Goal: Task Accomplishment & Management: Manage account settings

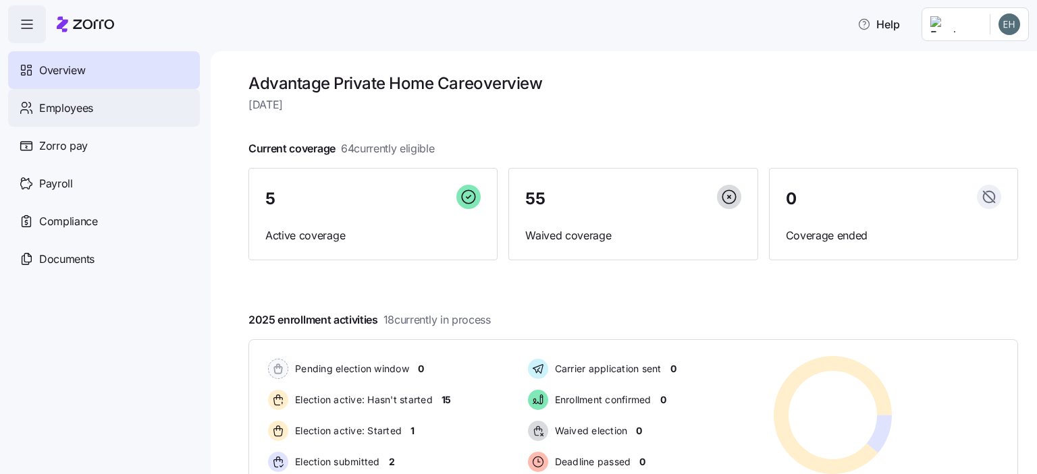
click at [56, 105] on span "Employees" at bounding box center [66, 108] width 54 height 17
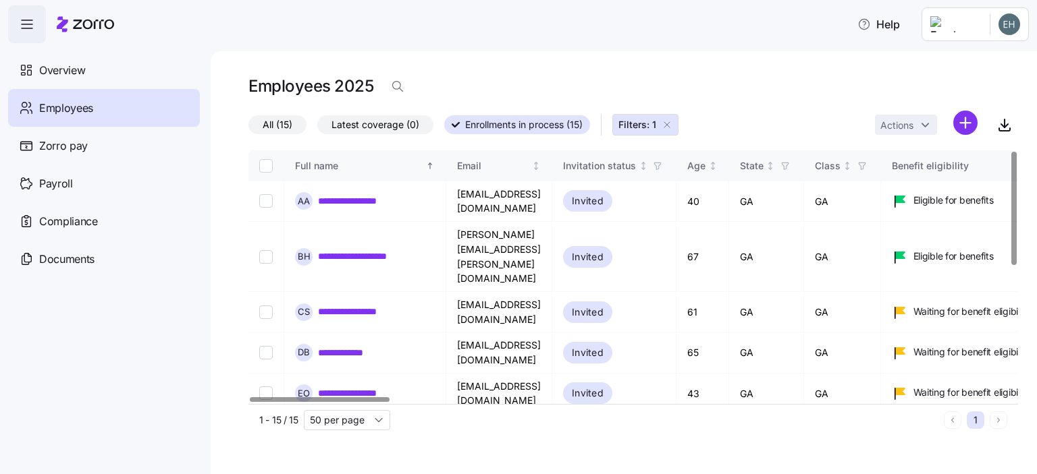
click at [333, 435] on link "**********" at bounding box center [362, 441] width 89 height 13
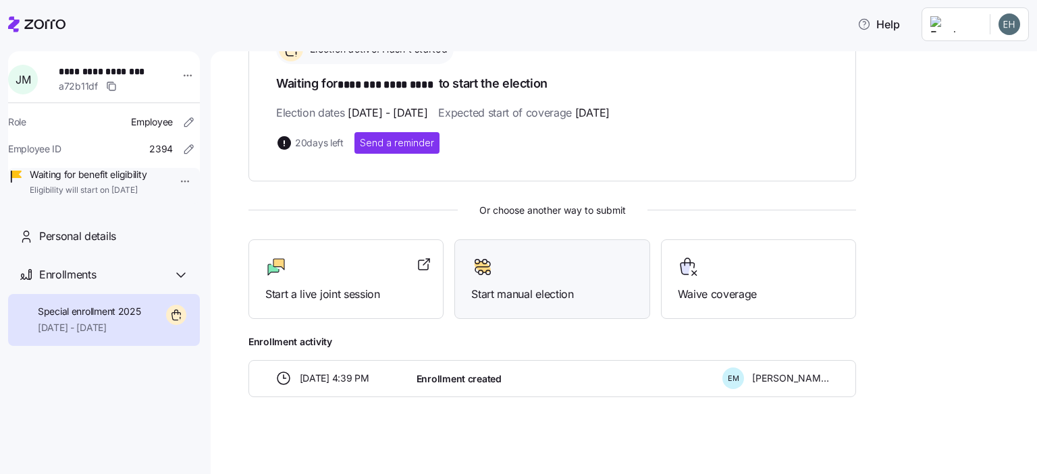
scroll to position [208, 0]
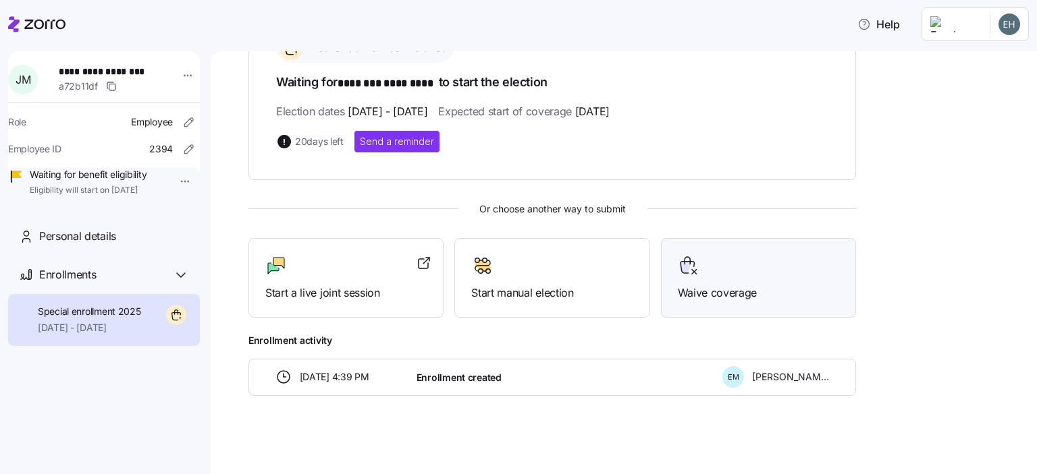
click at [713, 291] on span "Waive coverage" at bounding box center [758, 293] width 161 height 17
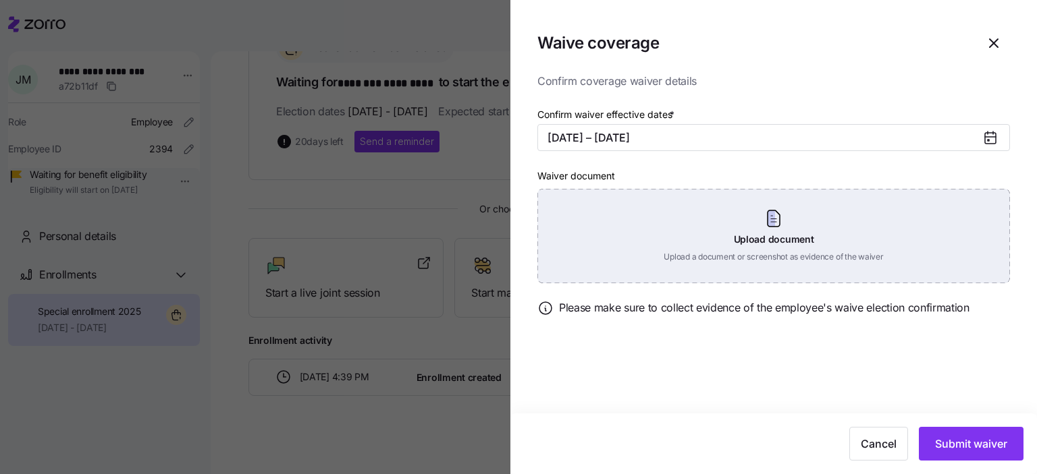
click at [775, 219] on div "Upload document Upload a document or screenshot as evidence of the waiver" at bounding box center [773, 236] width 472 height 94
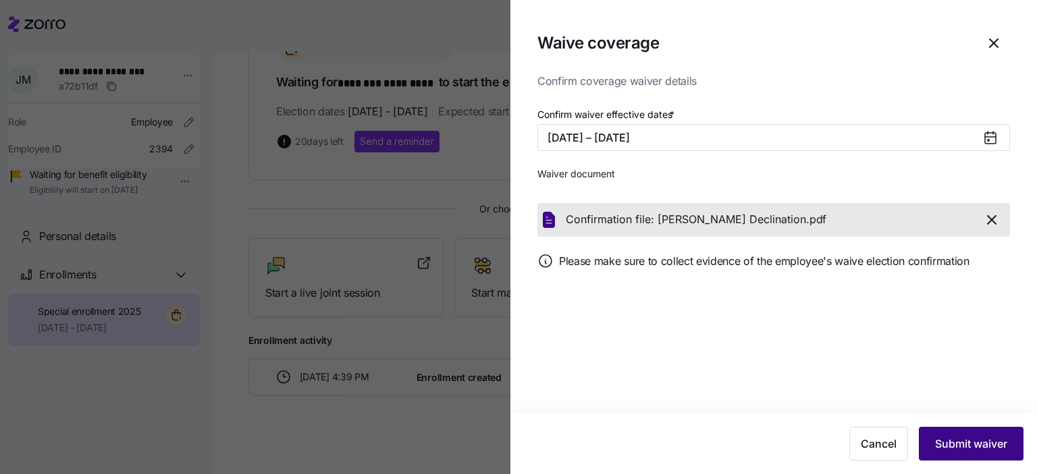
click at [960, 453] on button "Submit waiver" at bounding box center [970, 444] width 105 height 34
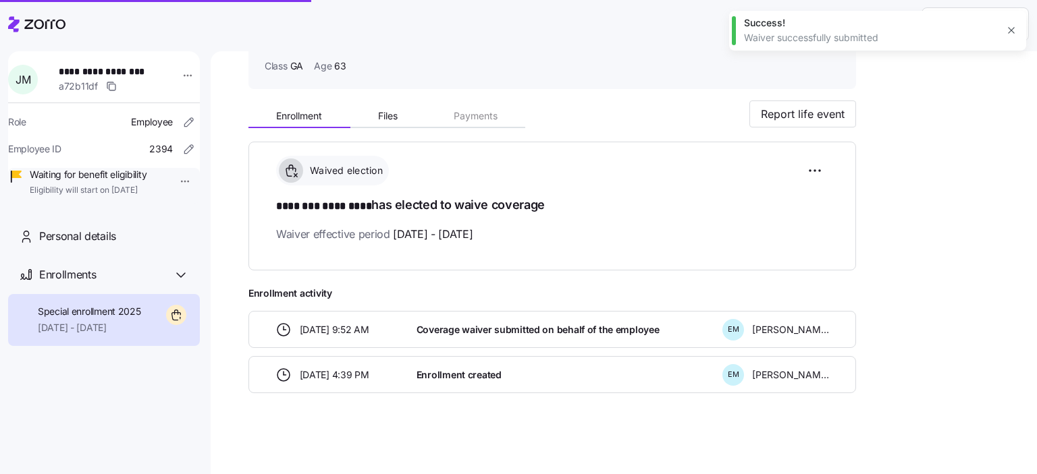
scroll to position [83, 0]
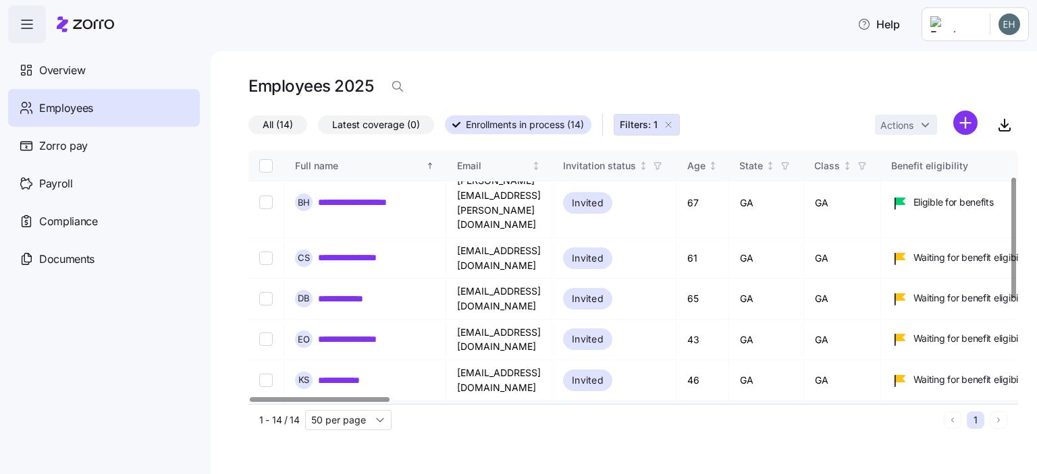
scroll to position [256, 0]
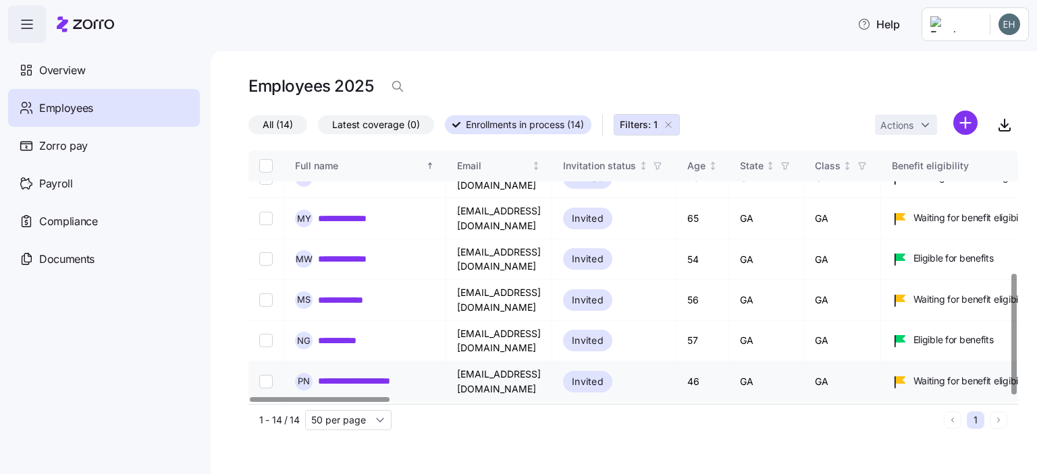
click at [329, 375] on link "**********" at bounding box center [364, 381] width 93 height 13
click at [269, 375] on input "Select record 11" at bounding box center [265, 381] width 13 height 13
checkbox input "true"
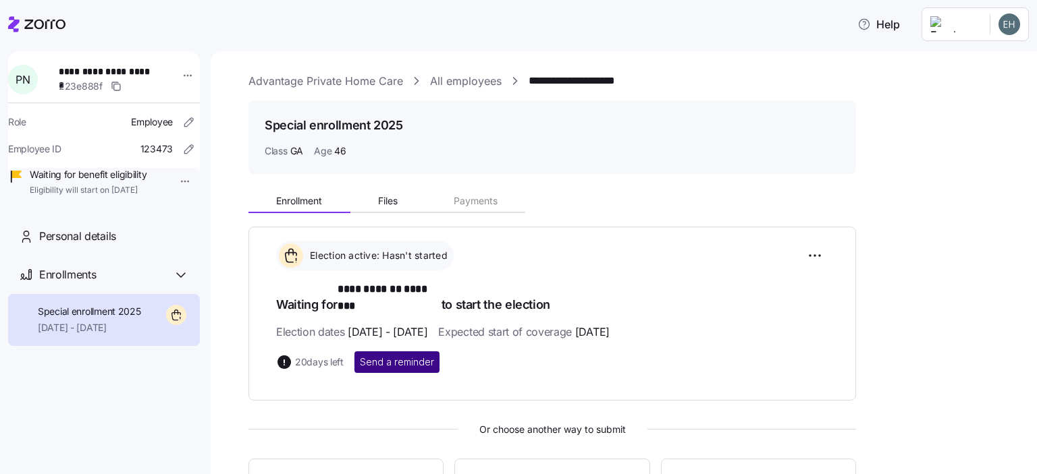
click at [416, 356] on span "Send a reminder" at bounding box center [397, 362] width 74 height 13
click at [178, 74] on html "**********" at bounding box center [518, 233] width 1037 height 466
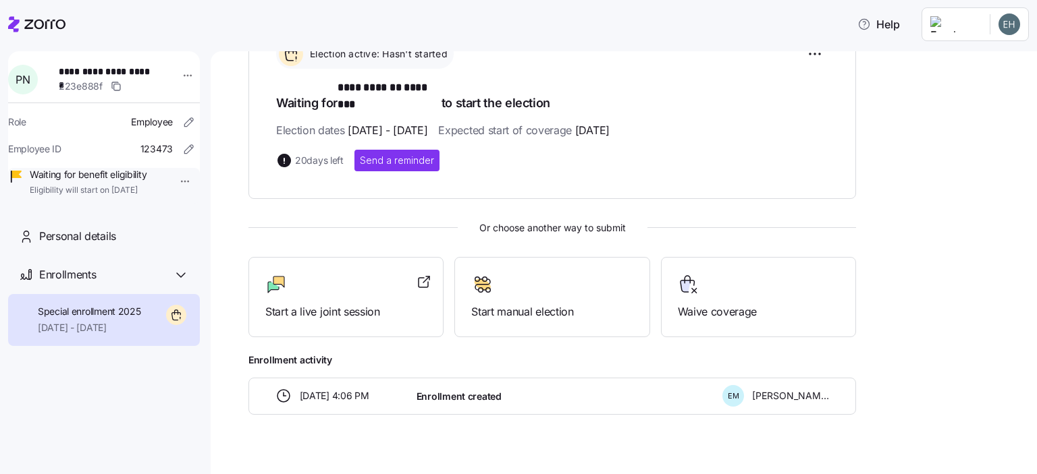
scroll to position [208, 0]
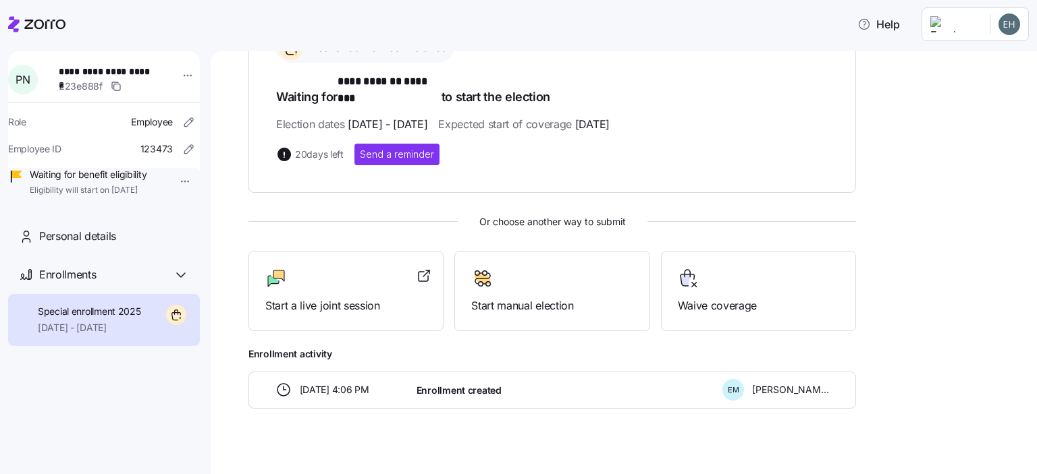
drag, startPoint x: 1030, startPoint y: 281, endPoint x: 984, endPoint y: 437, distance: 161.8
click at [1003, 442] on html "**********" at bounding box center [518, 233] width 1037 height 466
click at [80, 245] on span "Personal details" at bounding box center [77, 236] width 77 height 17
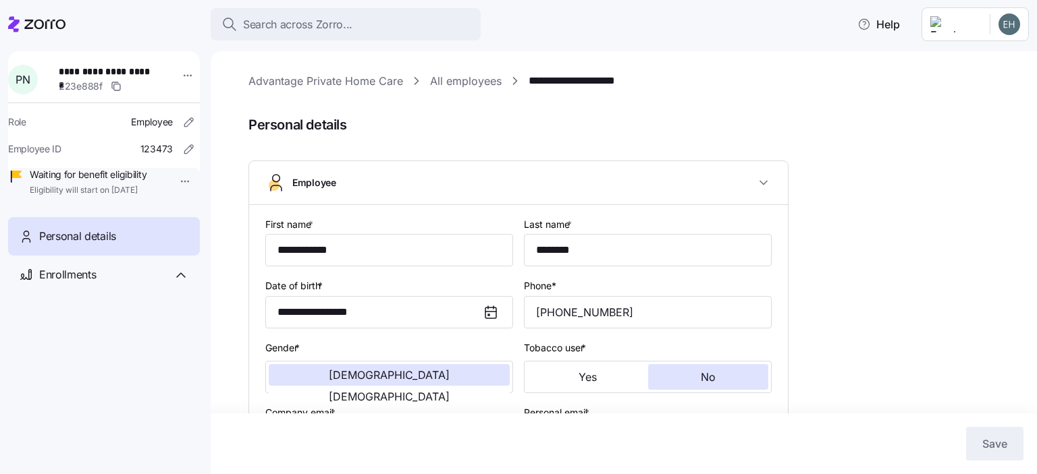
type input "GA"
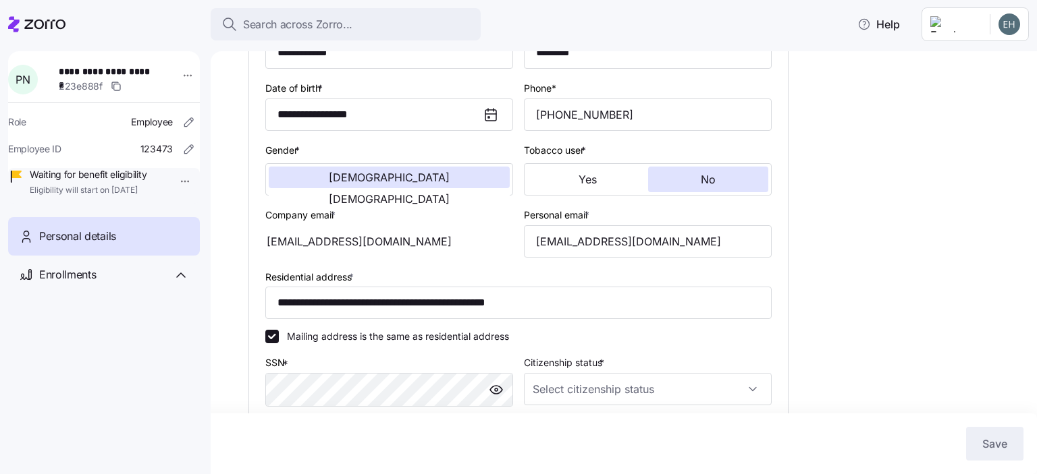
scroll to position [202, 0]
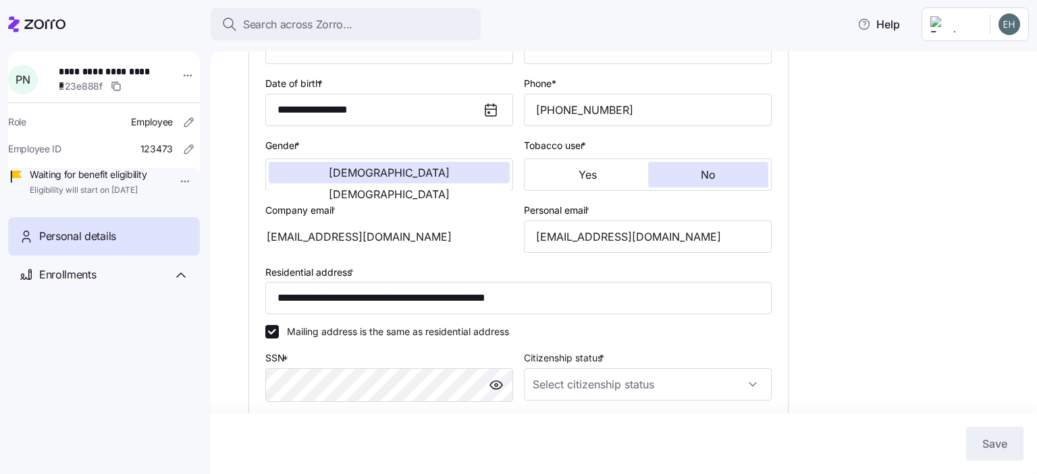
click at [387, 240] on div "carlhesos@gmail.com" at bounding box center [389, 237] width 248 height 32
click at [388, 233] on div "carlhesos@gmail.com" at bounding box center [389, 237] width 248 height 32
drag, startPoint x: 657, startPoint y: 238, endPoint x: 462, endPoint y: 233, distance: 195.8
click at [462, 233] on div "**********" at bounding box center [518, 321] width 517 height 626
type input "[EMAIL_ADDRESS][DOMAIN_NAME]"
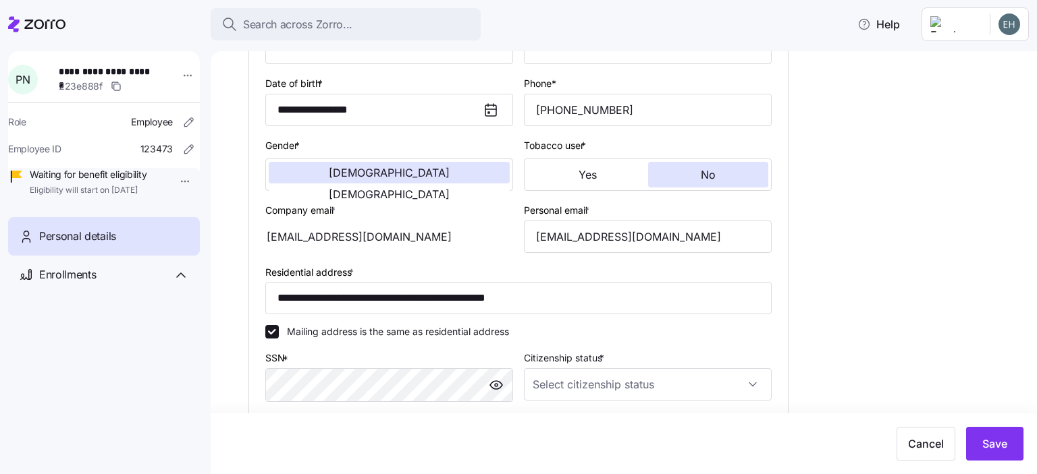
click at [398, 243] on div "carlhesos@gmail.com" at bounding box center [389, 237] width 248 height 32
click at [395, 237] on div "carlhesos@gmail.com" at bounding box center [389, 237] width 248 height 32
click at [1001, 447] on span "Save" at bounding box center [994, 444] width 25 height 16
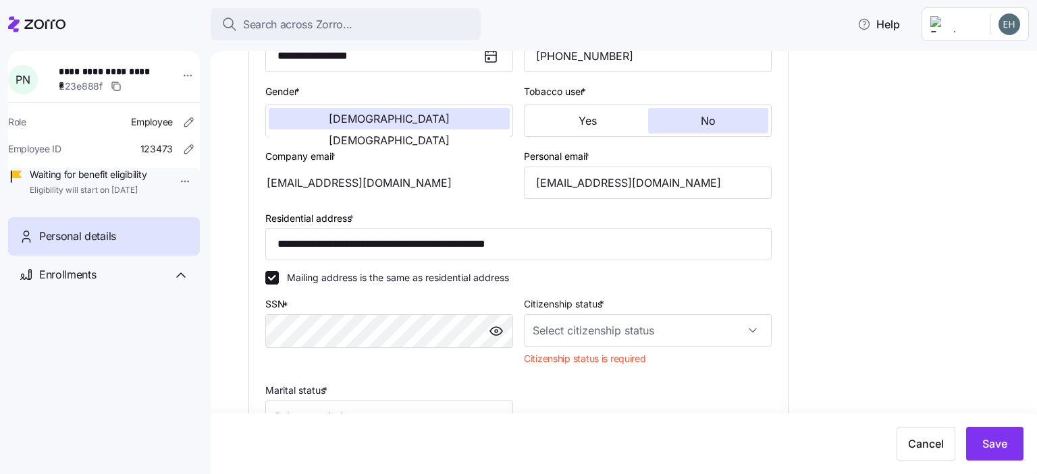
scroll to position [259, 0]
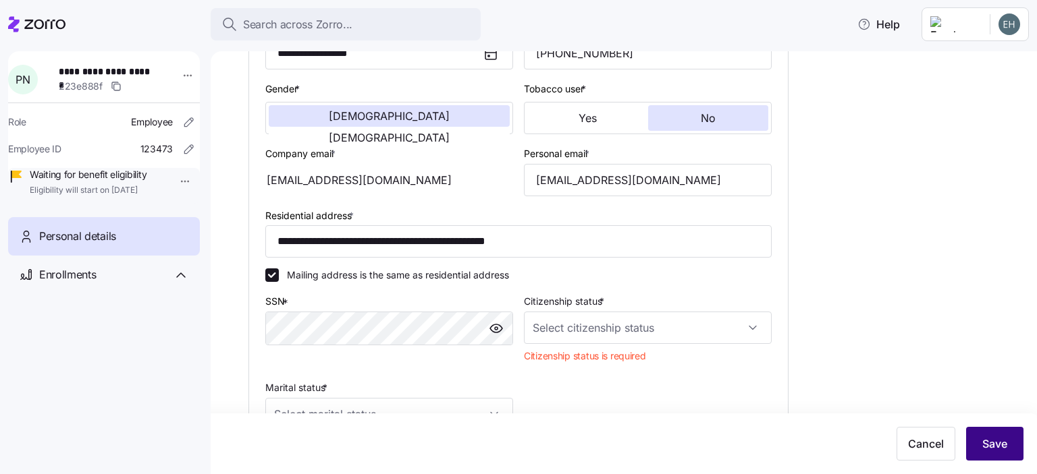
click at [1001, 453] on button "Save" at bounding box center [994, 444] width 57 height 34
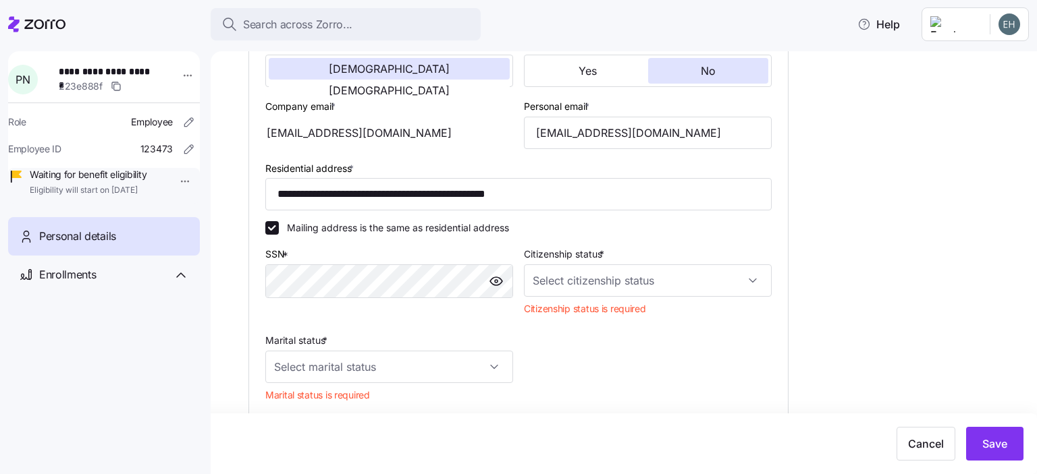
scroll to position [302, 0]
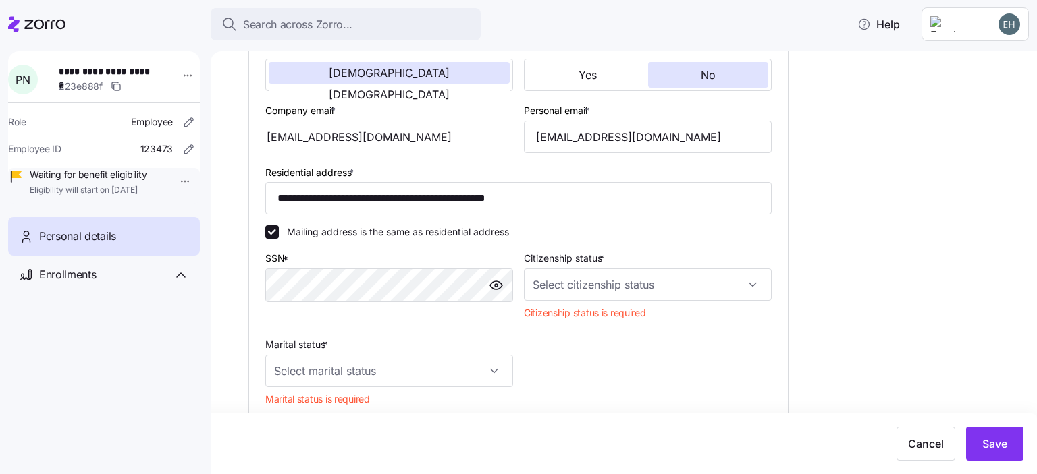
drag, startPoint x: 986, startPoint y: 476, endPoint x: 985, endPoint y: 487, distance: 10.1
click at [985, 466] on html "**********" at bounding box center [518, 233] width 1037 height 466
click at [388, 142] on div "carlhesos@gmail.com" at bounding box center [389, 137] width 248 height 32
click at [101, 245] on span "Personal details" at bounding box center [77, 236] width 77 height 17
click at [327, 112] on label "Company email *" at bounding box center [301, 110] width 73 height 15
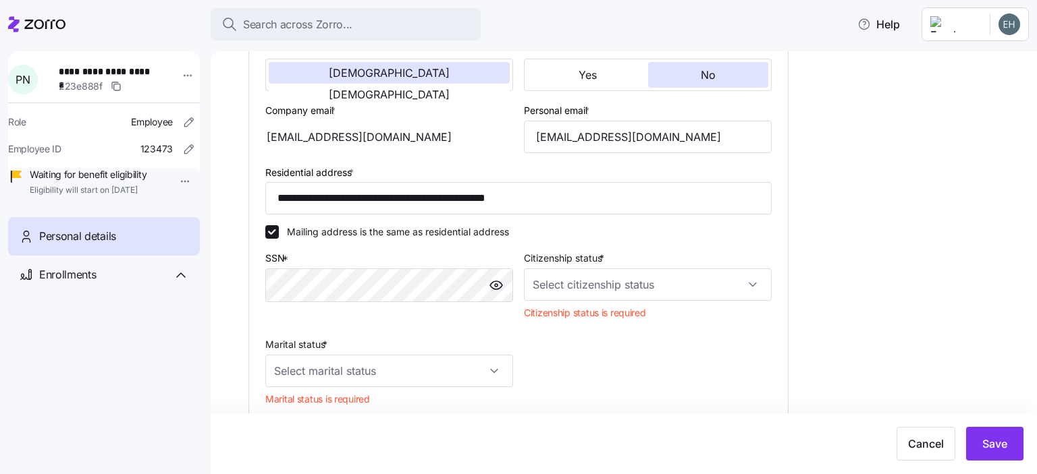
click at [327, 121] on input "carlhesos@gmail.com" at bounding box center [389, 137] width 248 height 32
click at [344, 128] on div "carlhesos@gmail.com" at bounding box center [389, 137] width 248 height 32
click at [355, 136] on div "carlhesos@gmail.com" at bounding box center [389, 137] width 248 height 32
click at [356, 135] on div "carlhesos@gmail.com" at bounding box center [389, 137] width 248 height 32
click at [308, 108] on label "Company email *" at bounding box center [301, 110] width 73 height 15
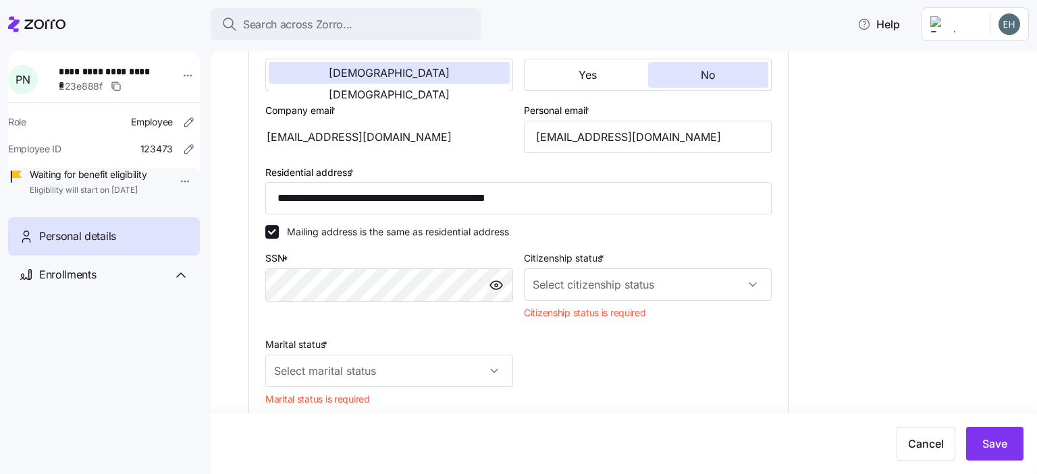
click at [308, 121] on input "carlhesos@gmail.com" at bounding box center [389, 137] width 248 height 32
click at [323, 106] on label "Company email *" at bounding box center [301, 110] width 73 height 15
click at [323, 121] on input "carlhesos@gmail.com" at bounding box center [389, 137] width 248 height 32
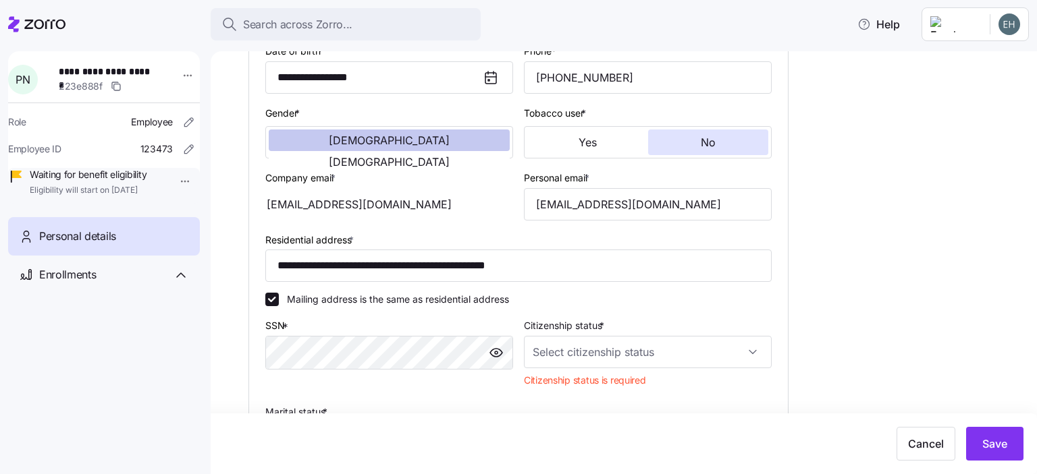
scroll to position [167, 0]
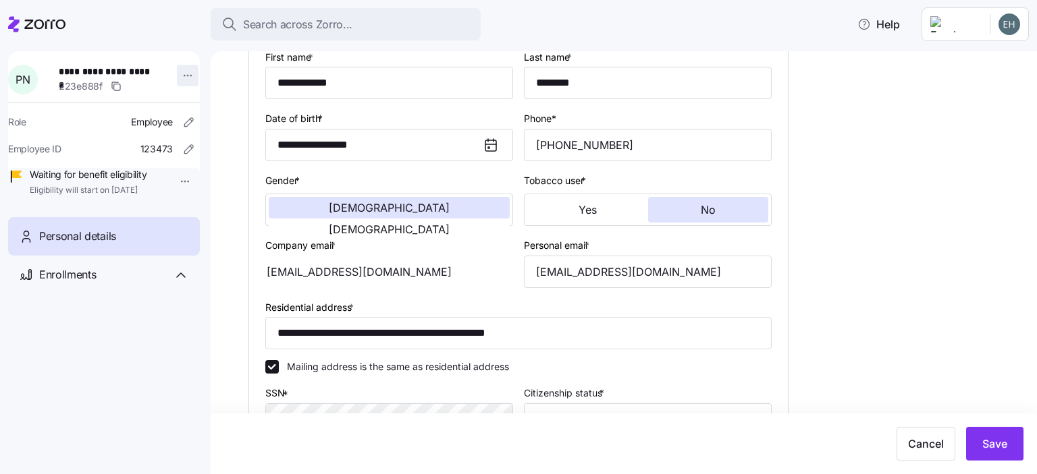
click at [181, 75] on html "**********" at bounding box center [518, 233] width 1037 height 466
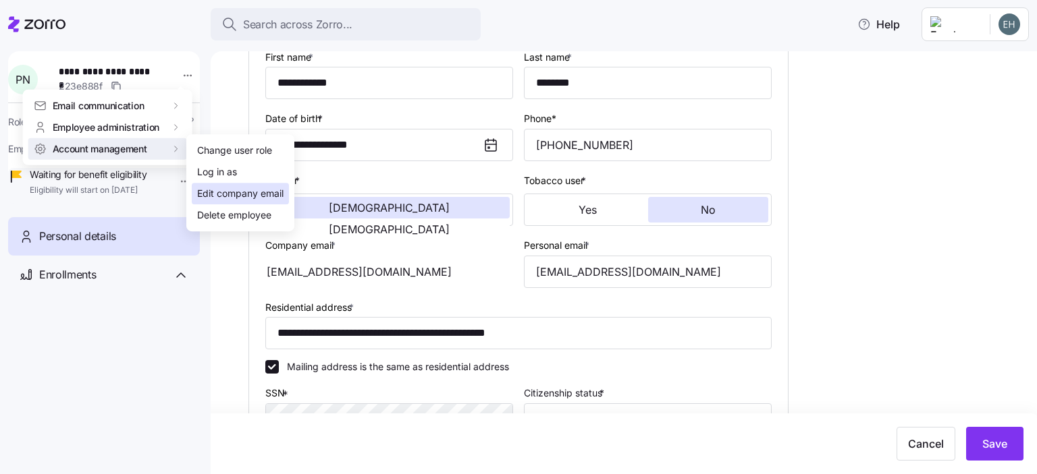
click at [218, 196] on div "Edit company email" at bounding box center [240, 193] width 86 height 15
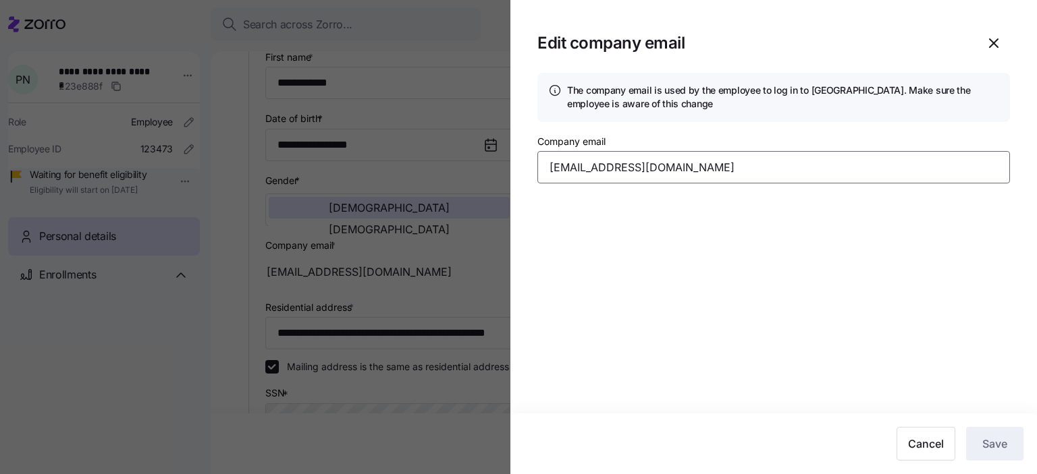
drag, startPoint x: 664, startPoint y: 173, endPoint x: 458, endPoint y: 145, distance: 208.3
click at [458, 466] on div "Edit company email The company email is used by the employee to log in to Zorro…" at bounding box center [518, 466] width 1037 height 0
type input "[EMAIL_ADDRESS][DOMAIN_NAME]"
click at [997, 449] on span "Save" at bounding box center [994, 444] width 25 height 16
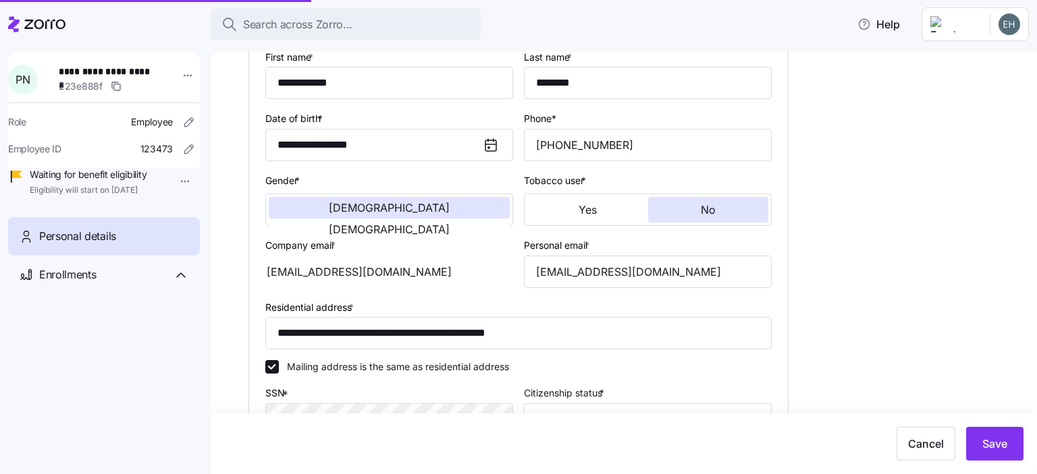
type input "[EMAIL_ADDRESS][DOMAIN_NAME]"
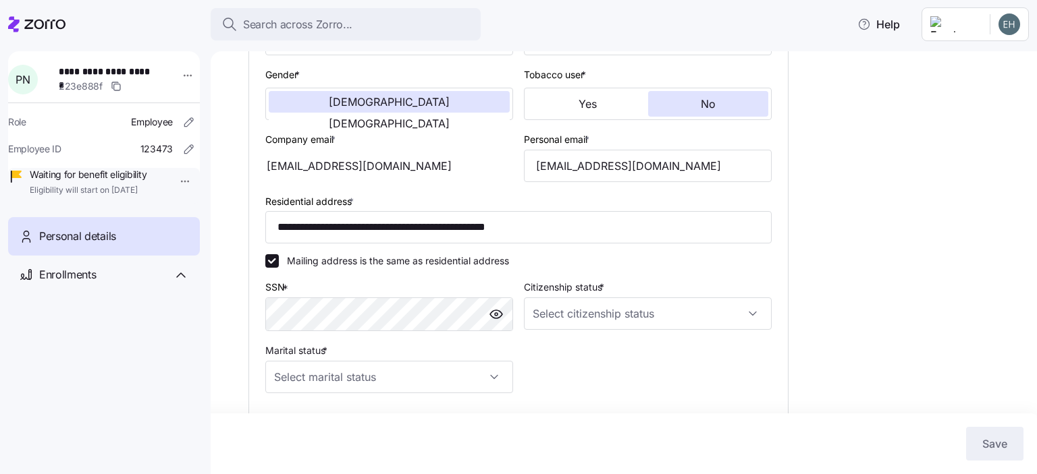
scroll to position [253, 0]
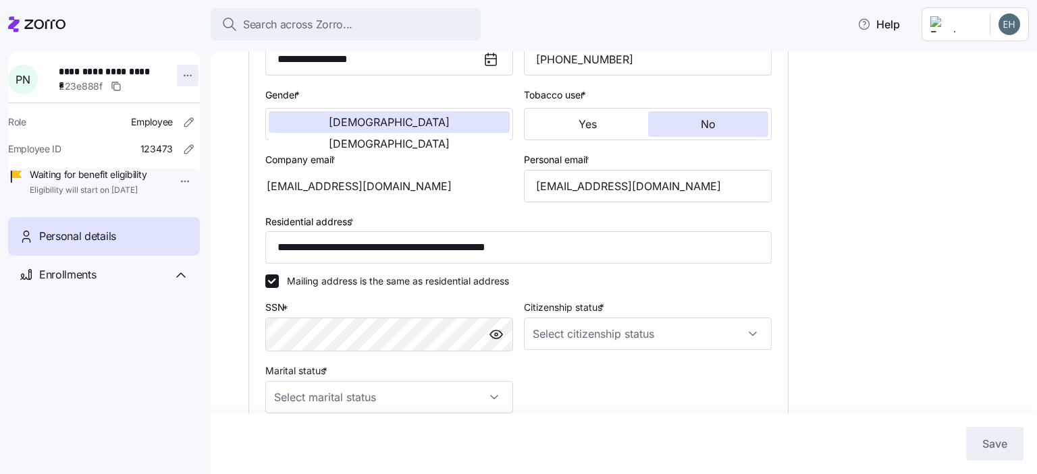
click at [178, 77] on html "**********" at bounding box center [518, 233] width 1037 height 466
click at [651, 180] on html "**********" at bounding box center [518, 233] width 1037 height 466
click at [659, 181] on input "carlhesos@gmail.com" at bounding box center [648, 186] width 248 height 32
drag, startPoint x: 659, startPoint y: 181, endPoint x: 457, endPoint y: 173, distance: 201.9
click at [457, 173] on div "**********" at bounding box center [518, 270] width 517 height 626
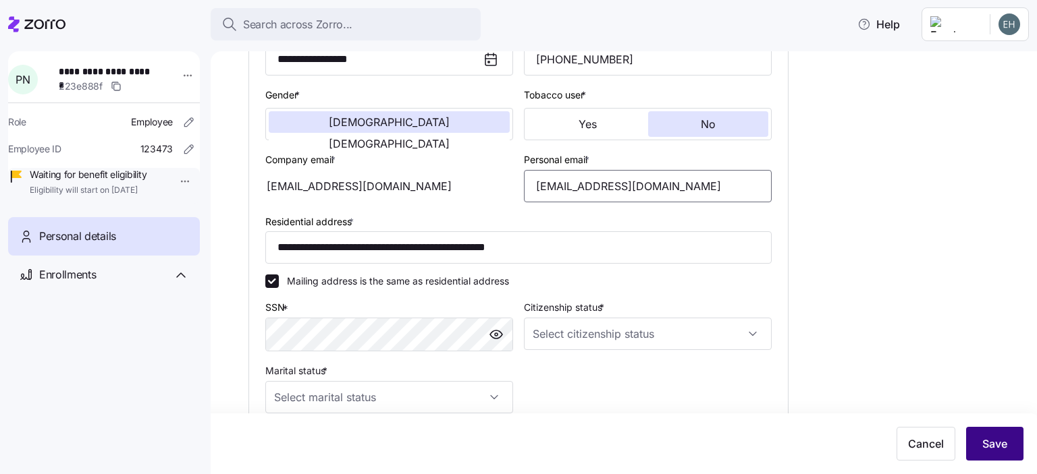
type input "[EMAIL_ADDRESS][DOMAIN_NAME]"
click at [1004, 451] on span "Save" at bounding box center [994, 444] width 25 height 16
click at [754, 332] on input "Citizenship status *" at bounding box center [648, 334] width 248 height 32
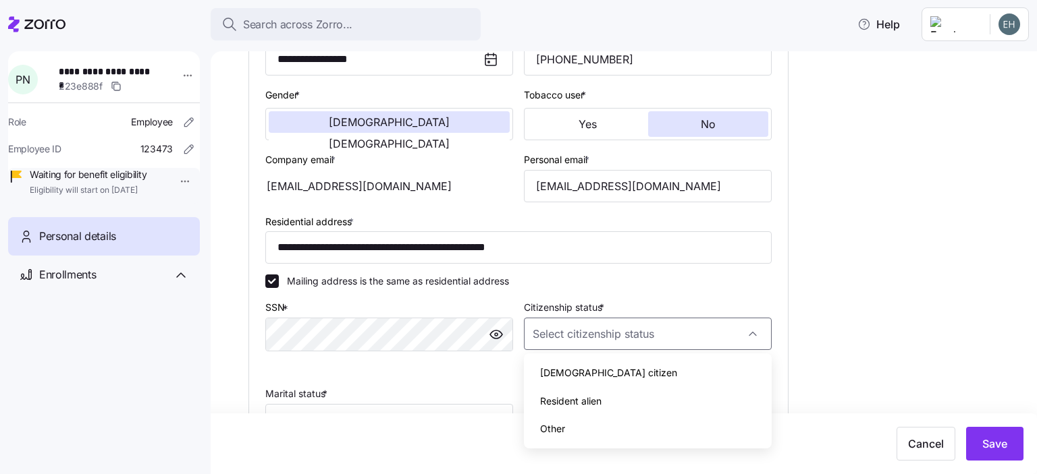
click at [563, 431] on span "Other" at bounding box center [552, 429] width 25 height 15
type input "Other"
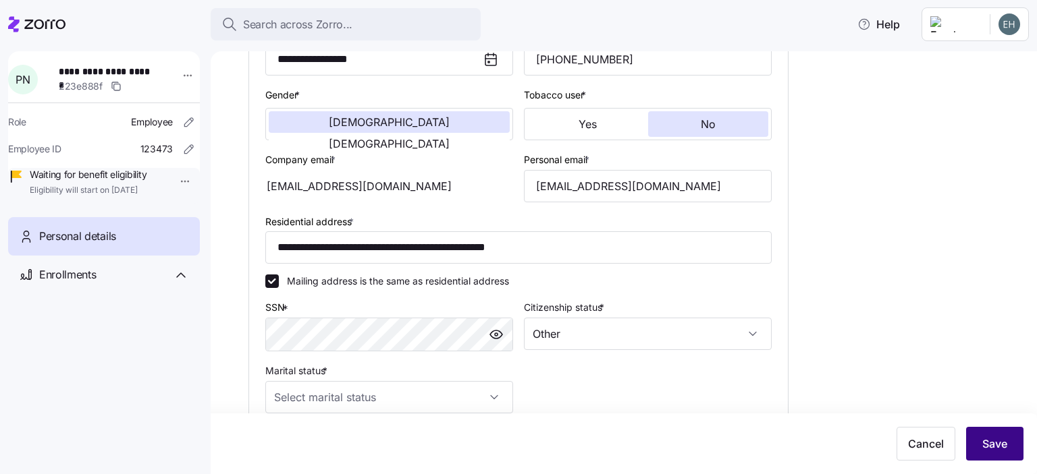
click at [993, 451] on button "Save" at bounding box center [994, 444] width 57 height 34
click at [758, 334] on input "Other" at bounding box center [648, 334] width 248 height 32
click at [1006, 447] on span "Save" at bounding box center [994, 444] width 25 height 16
drag, startPoint x: 1001, startPoint y: 449, endPoint x: 1036, endPoint y: 406, distance: 55.8
click at [1001, 449] on span "Save" at bounding box center [994, 444] width 25 height 16
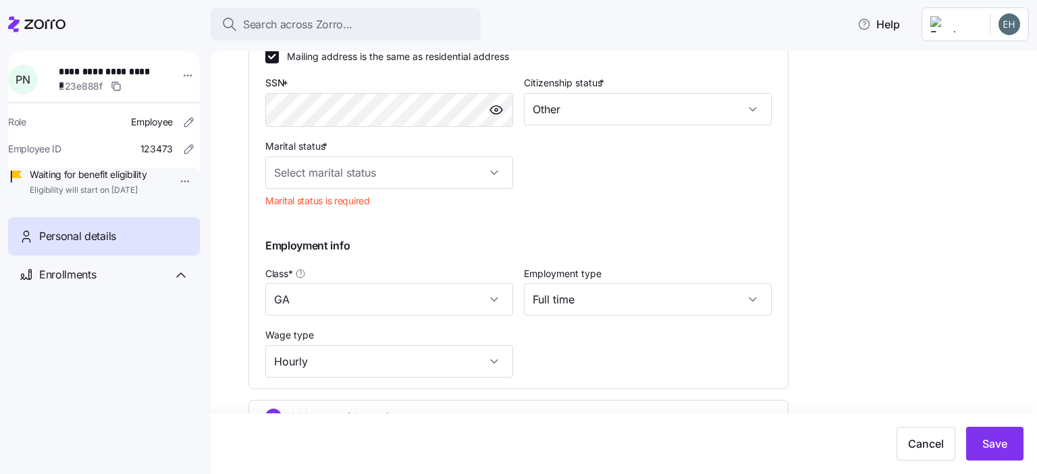
scroll to position [491, 0]
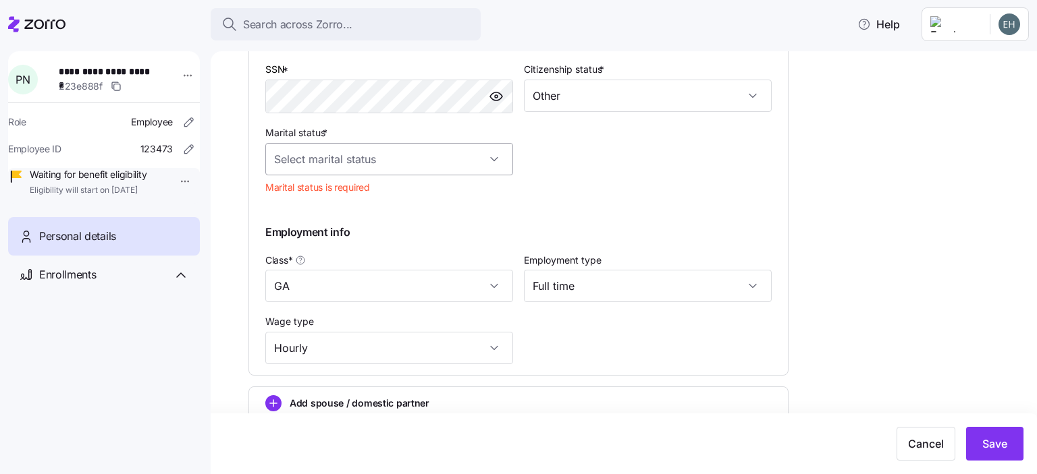
click at [400, 164] on input "Marital status *" at bounding box center [389, 159] width 248 height 32
click at [306, 198] on span "Single" at bounding box center [294, 197] width 27 height 15
type input "Single"
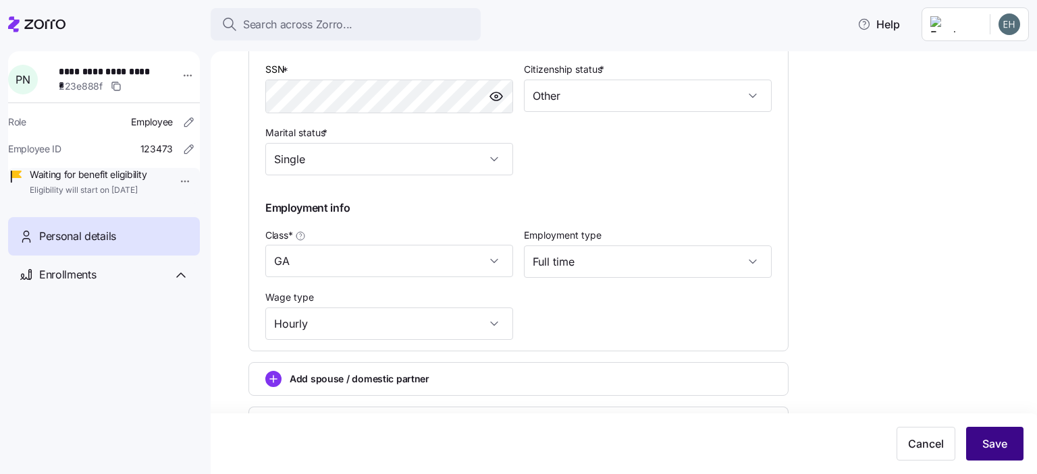
click at [994, 450] on span "Save" at bounding box center [994, 444] width 25 height 16
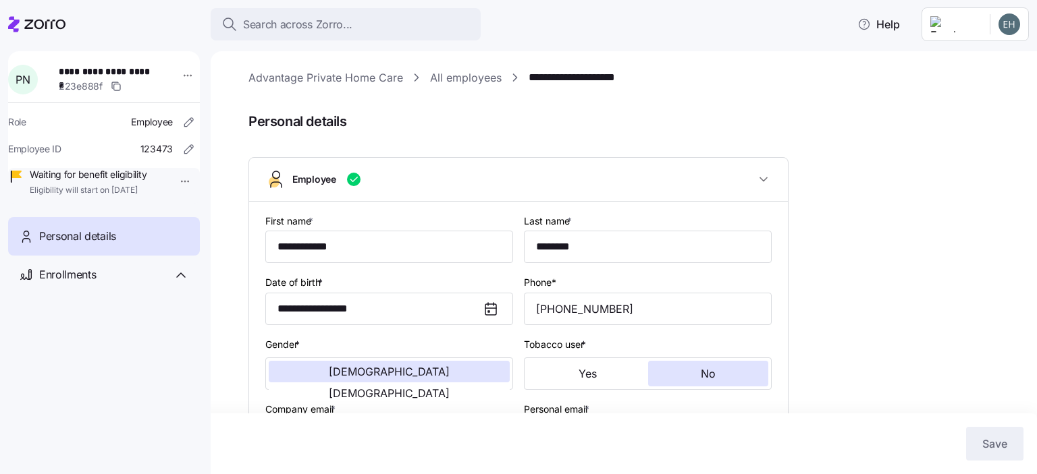
scroll to position [0, 0]
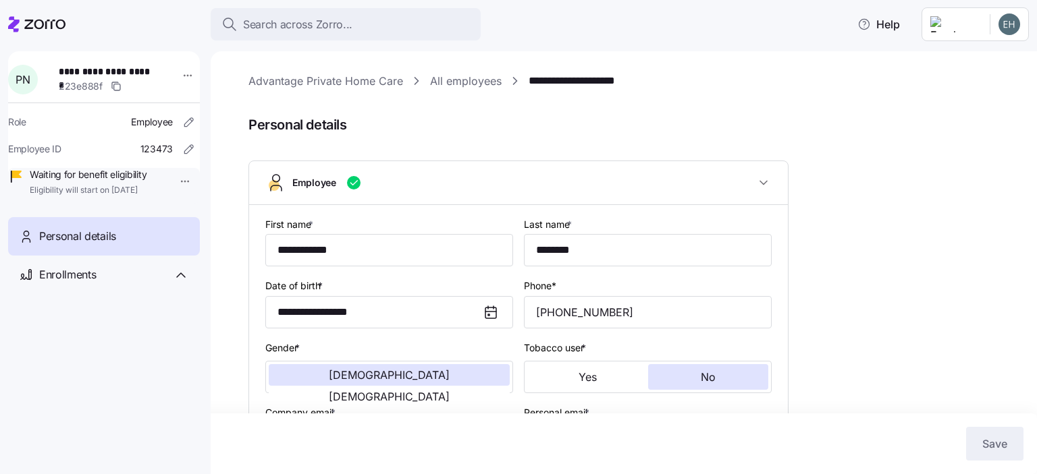
click at [443, 82] on link "All employees" at bounding box center [466, 81] width 72 height 17
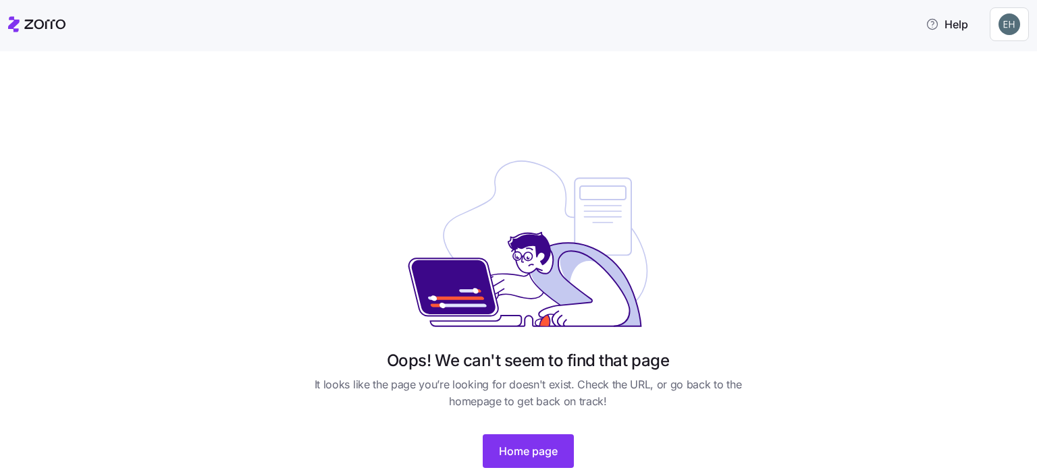
scroll to position [74, 0]
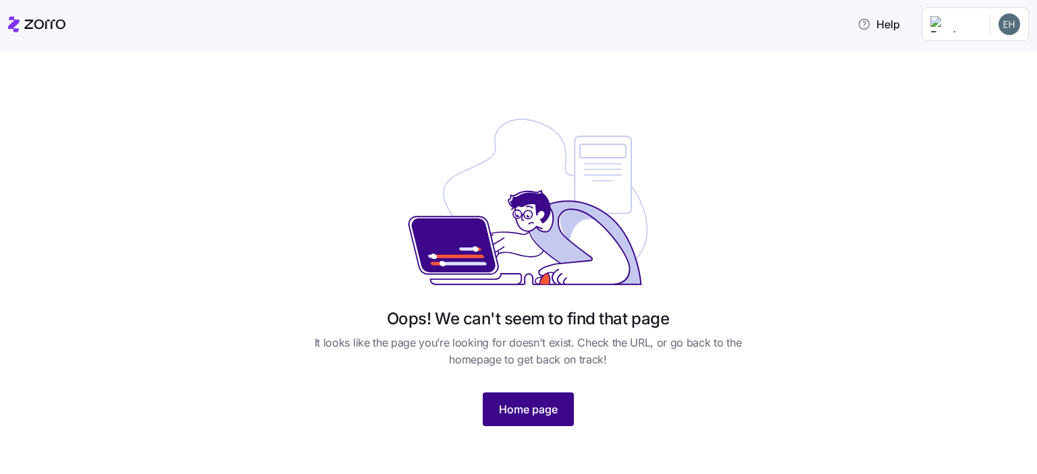
click at [524, 416] on span "Home page" at bounding box center [528, 410] width 59 height 16
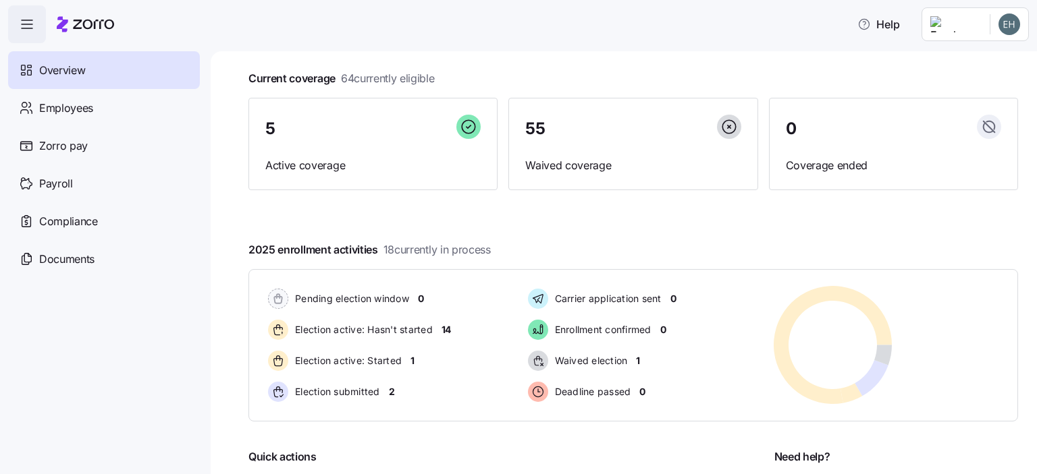
scroll to position [202, 0]
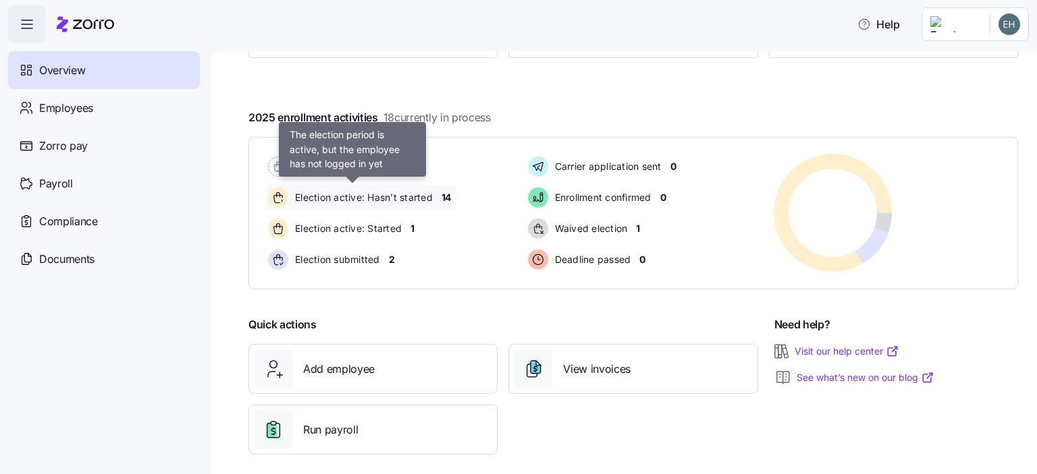
click at [316, 196] on span "Election active: Hasn't started" at bounding box center [362, 197] width 142 height 13
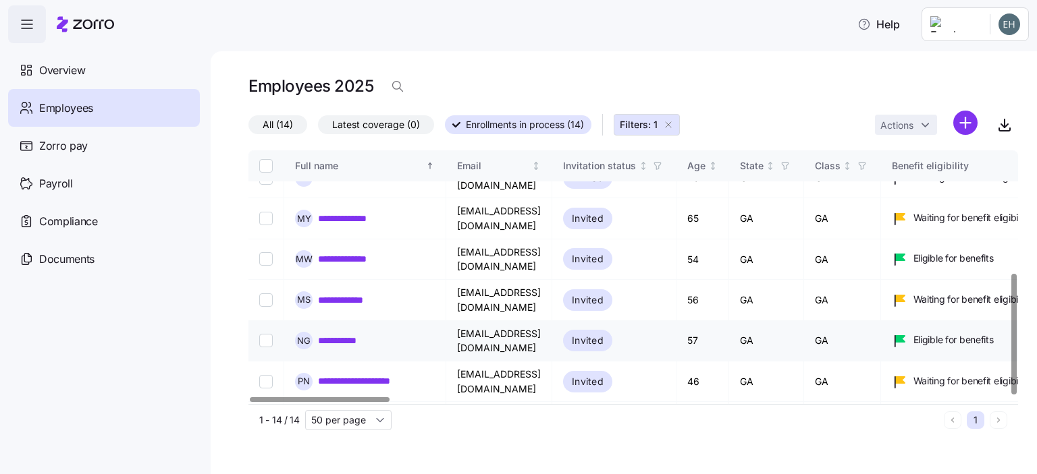
scroll to position [256, 0]
click at [369, 375] on link "**********" at bounding box center [364, 381] width 93 height 13
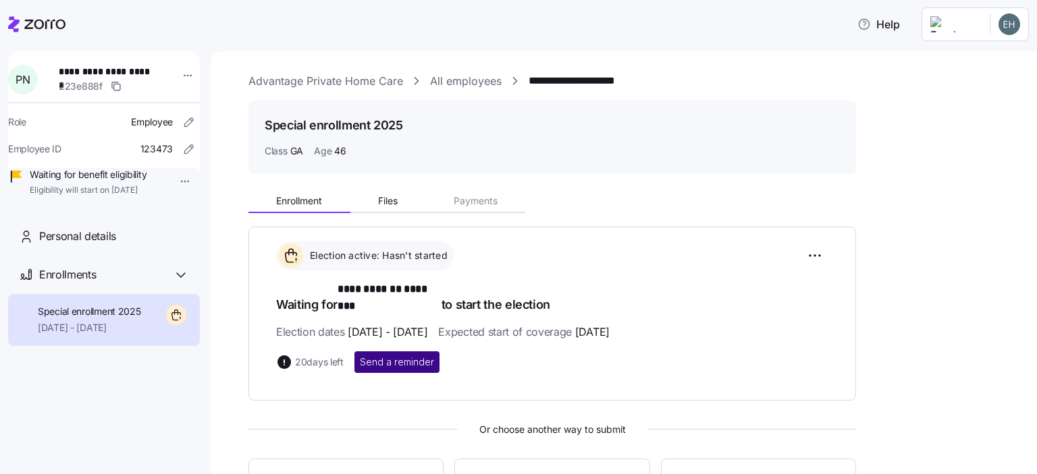
click at [405, 356] on span "Send a reminder" at bounding box center [397, 362] width 74 height 13
click at [178, 76] on html "**********" at bounding box center [518, 233] width 1037 height 466
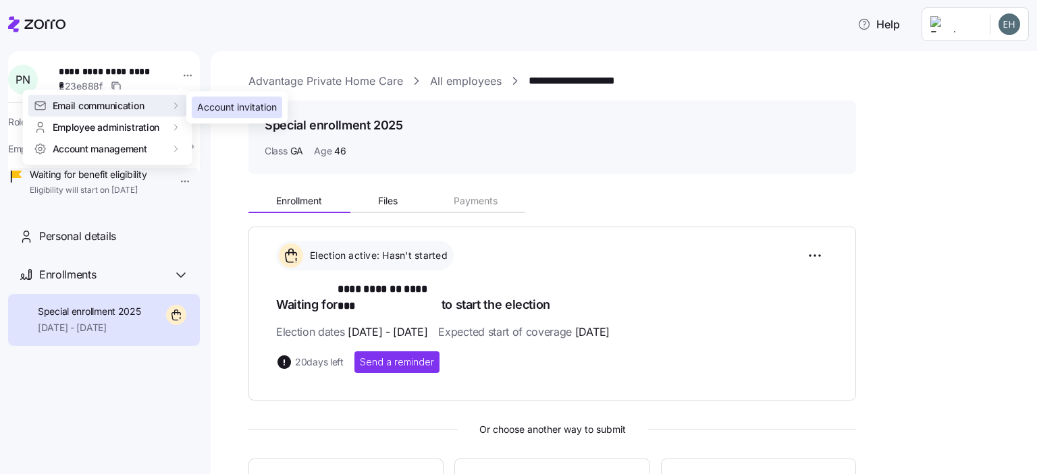
click at [221, 107] on div "Account invitation" at bounding box center [237, 107] width 80 height 15
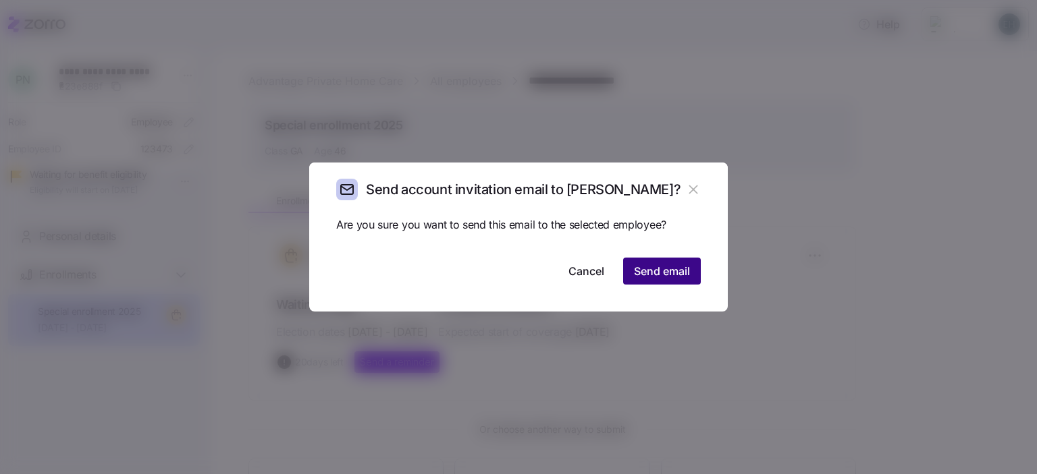
click at [675, 277] on span "Send email" at bounding box center [662, 271] width 56 height 16
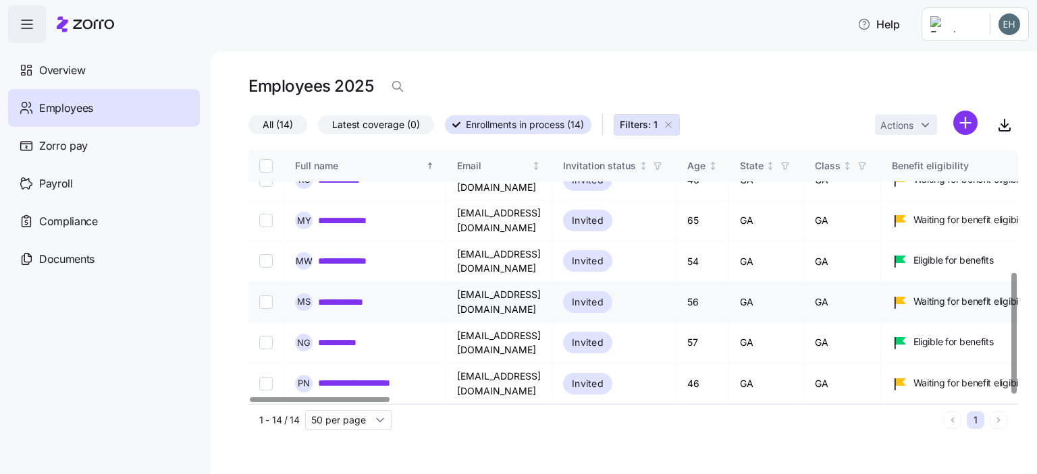
scroll to position [256, 0]
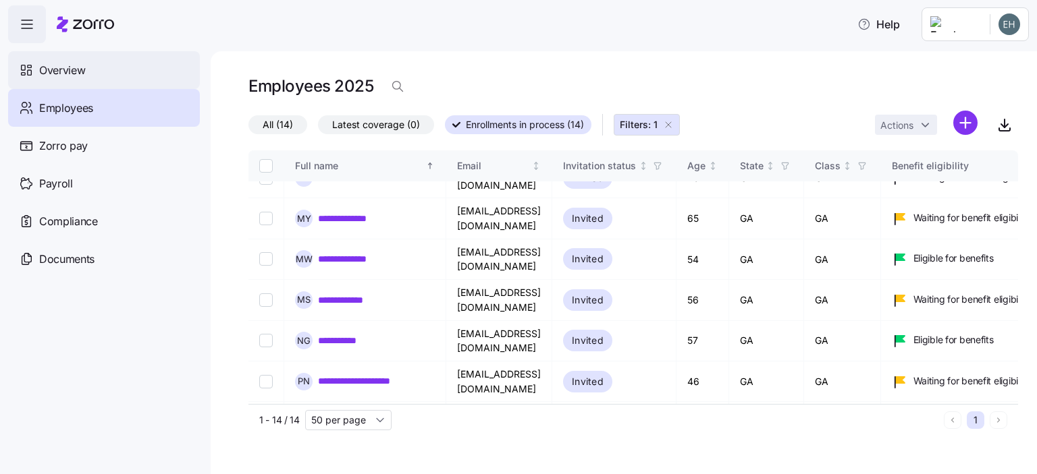
click at [55, 71] on span "Overview" at bounding box center [62, 70] width 46 height 17
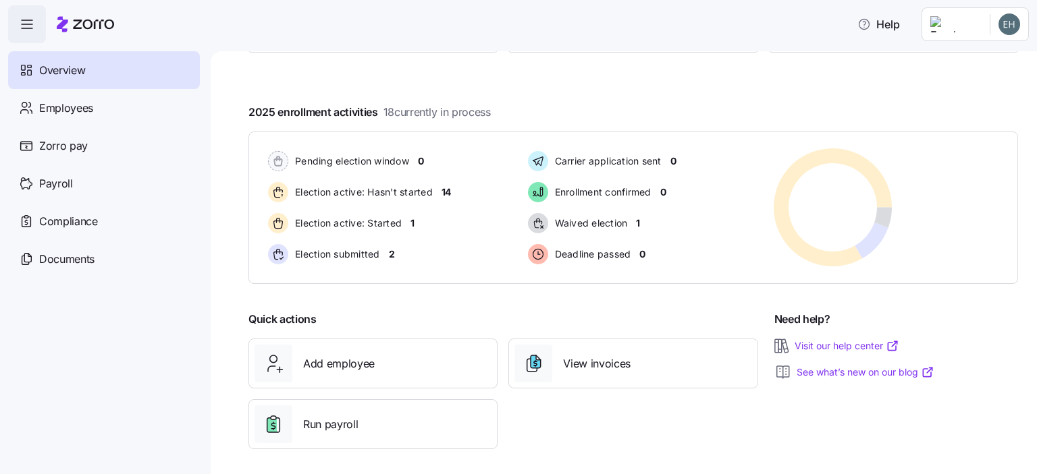
scroll to position [214, 0]
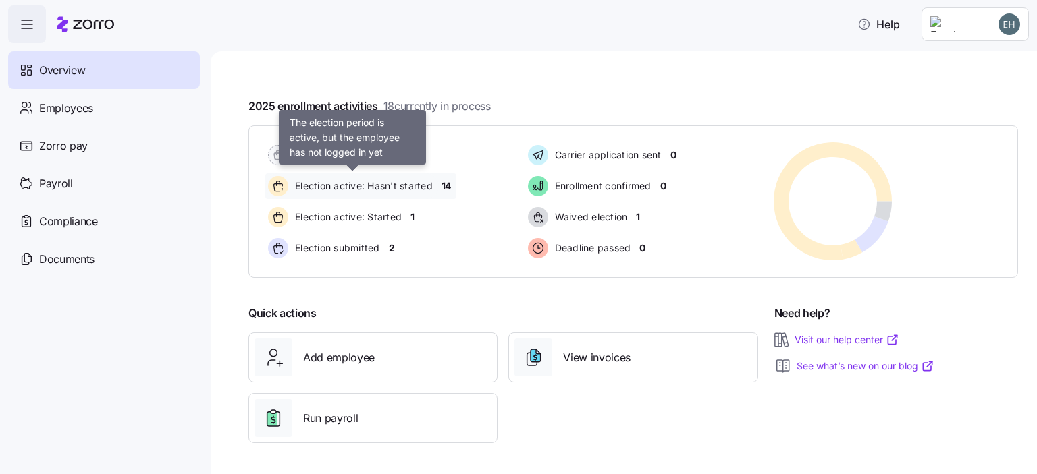
click at [421, 187] on span "Election active: Hasn't started" at bounding box center [362, 186] width 142 height 13
